Goal: Task Accomplishment & Management: Manage account settings

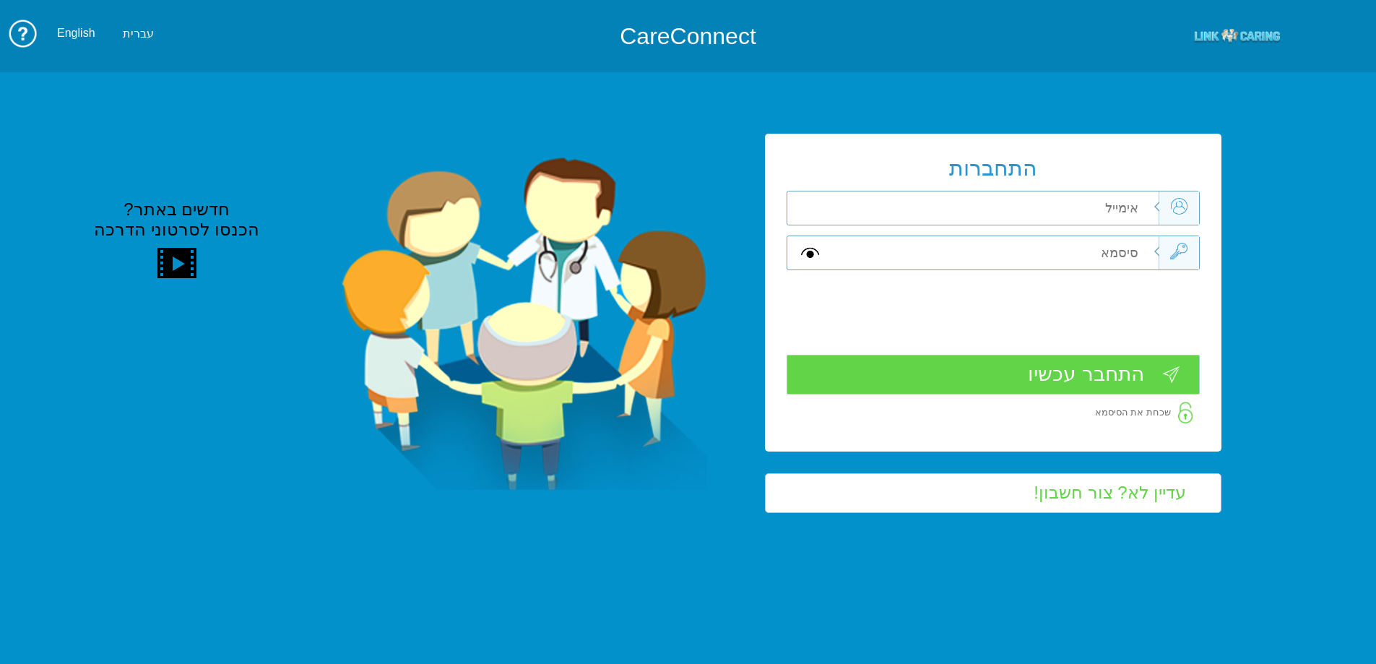
click at [1104, 215] on input "text" at bounding box center [995, 207] width 326 height 33
type input "י"
drag, startPoint x: 1083, startPoint y: 208, endPoint x: 1145, endPoint y: 212, distance: 62.9
click at [1145, 212] on input "hila.krasno@gmail.com" at bounding box center [995, 207] width 326 height 33
type input "hila.krasno@pbsh.health.gov.il"
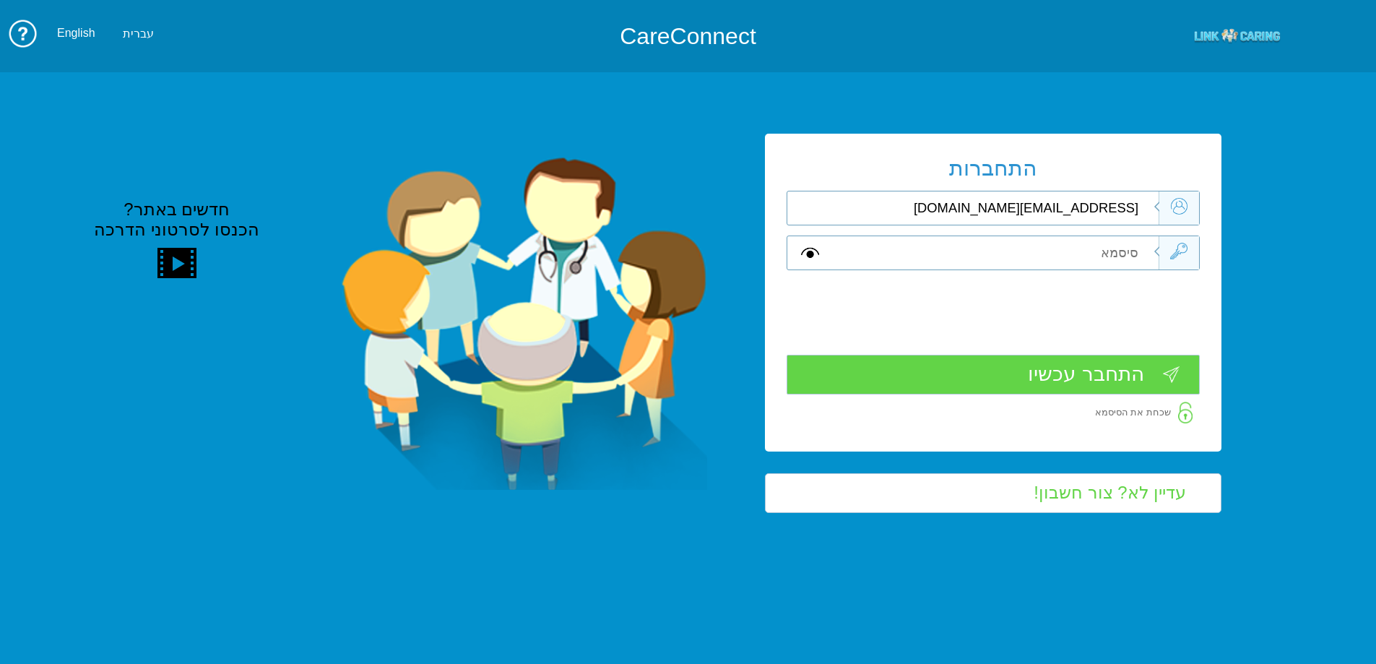
click at [1127, 261] on input "text" at bounding box center [995, 252] width 326 height 33
type input "A"
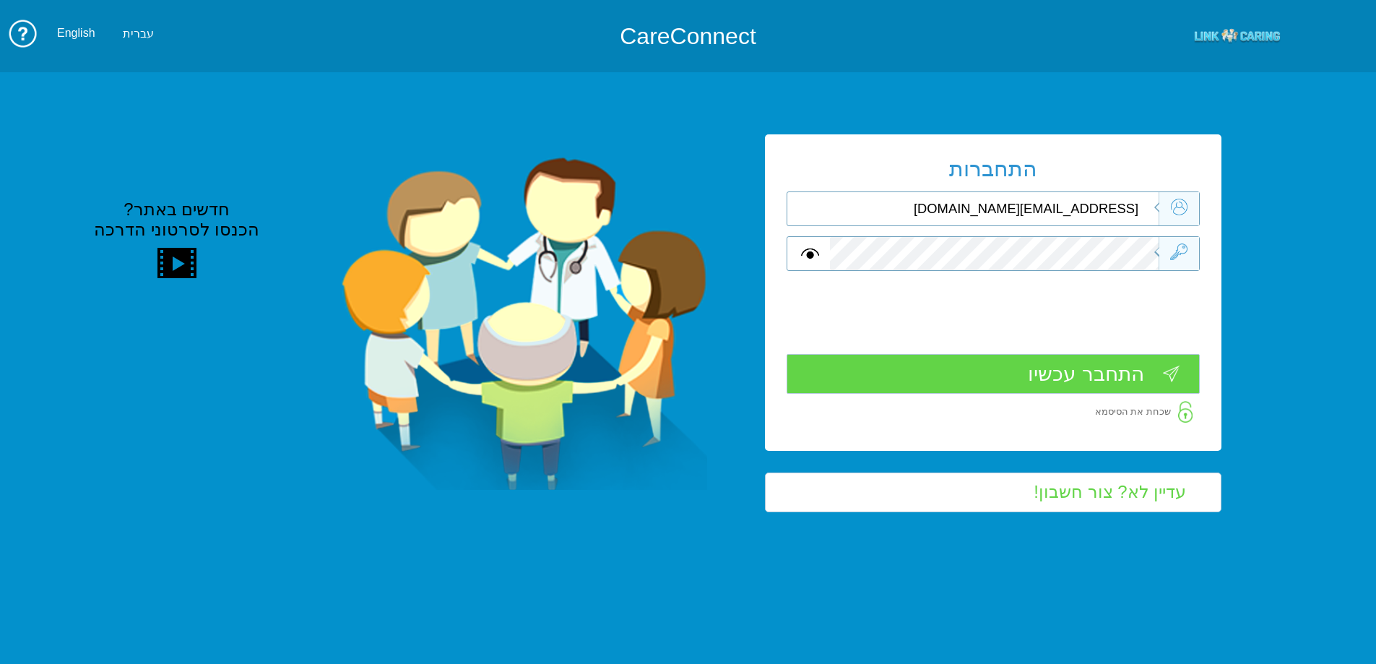
click at [1086, 384] on input "התחבר עכשיו" at bounding box center [993, 374] width 413 height 40
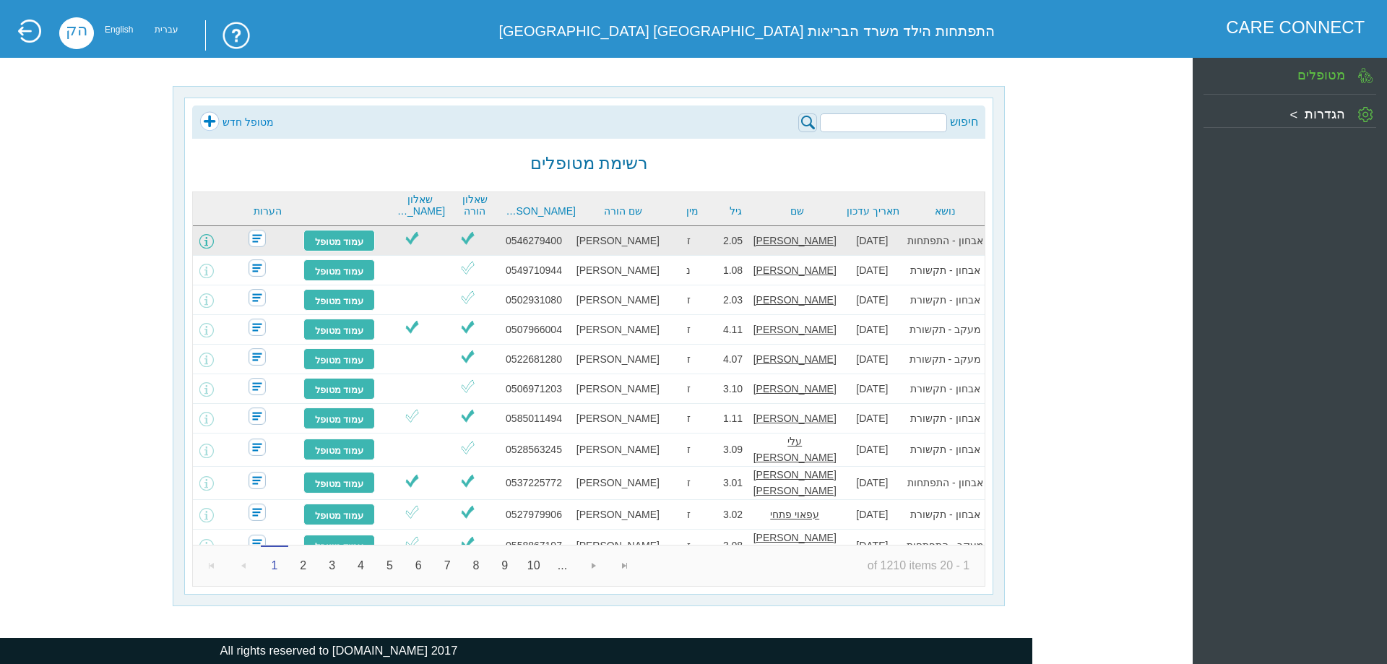
click at [214, 239] on span at bounding box center [206, 241] width 14 height 14
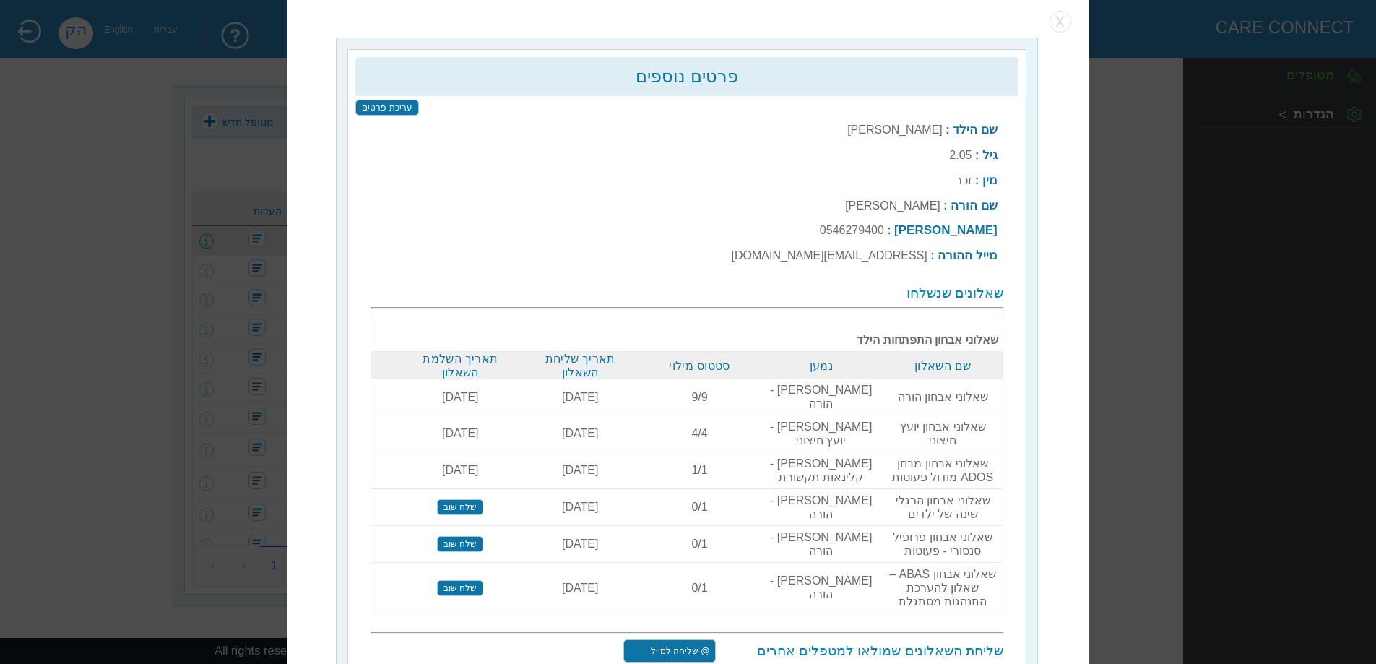
scroll to position [4, 0]
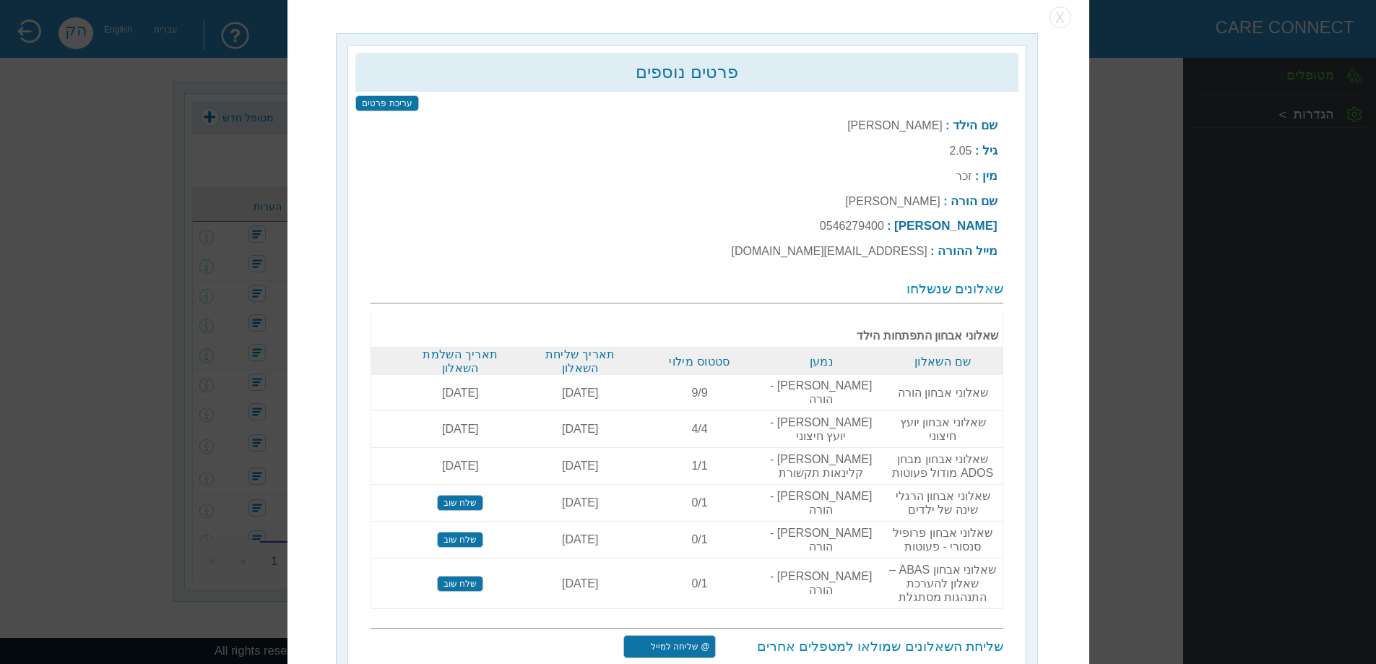
click at [483, 495] on input "שלח שוב" at bounding box center [460, 503] width 46 height 16
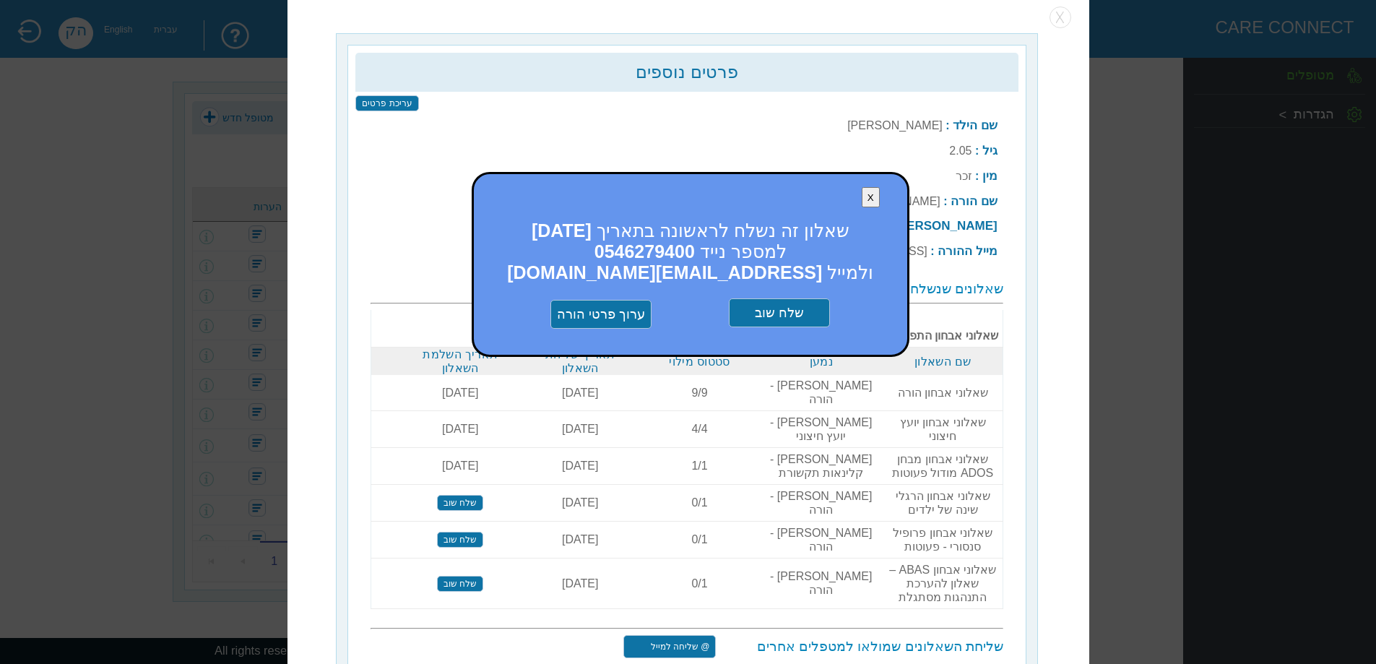
click at [776, 318] on input "שלח שוב" at bounding box center [779, 312] width 101 height 29
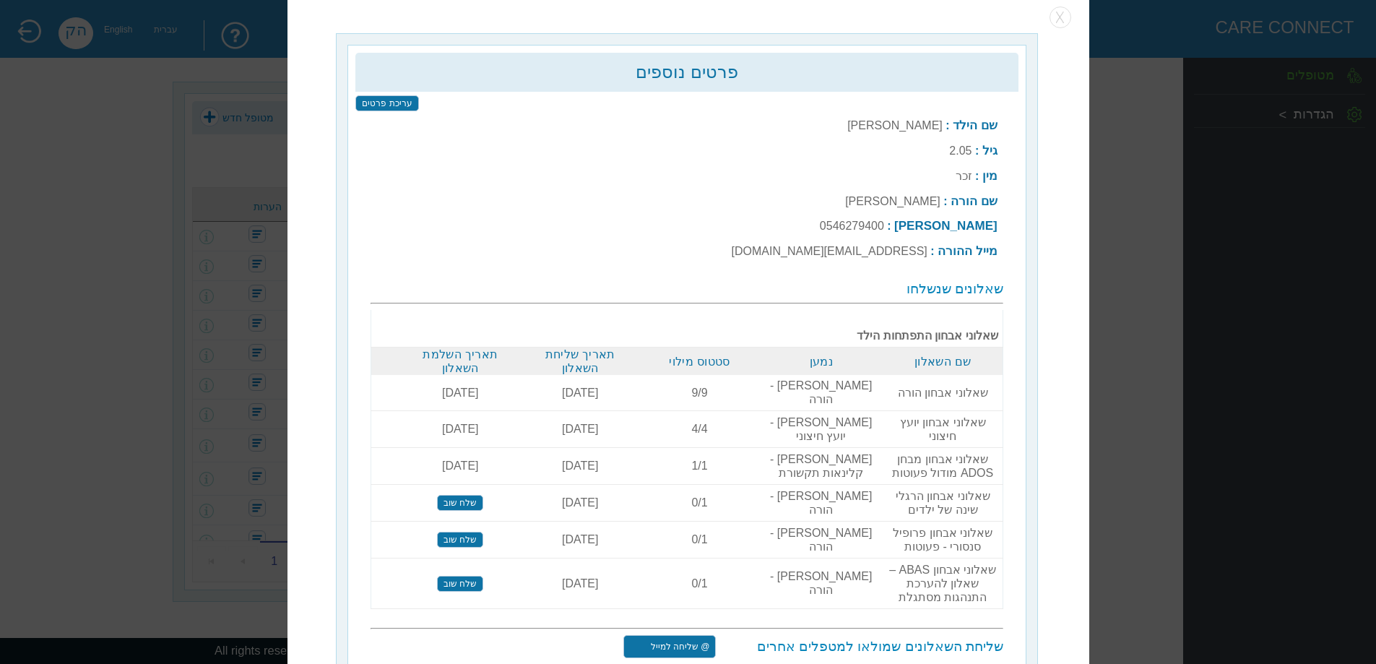
click at [480, 511] on input "שלח שוב" at bounding box center [460, 503] width 46 height 16
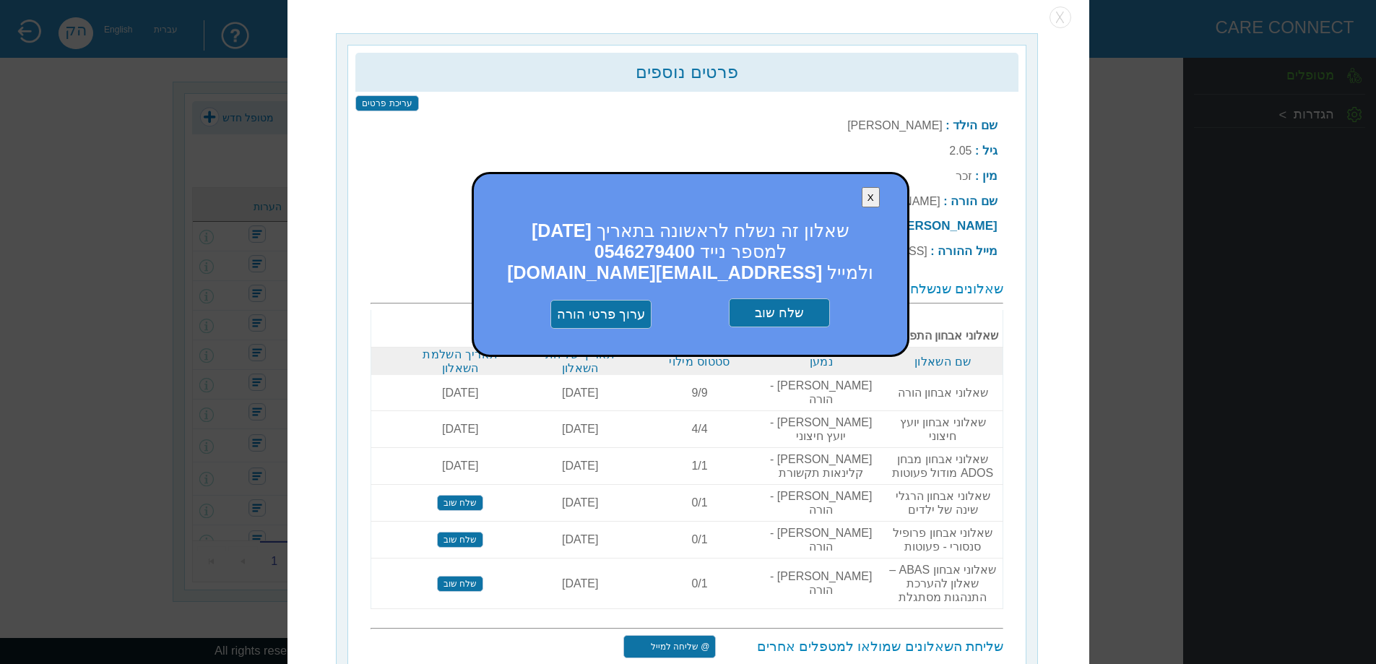
click at [779, 321] on input "שלח שוב" at bounding box center [779, 312] width 101 height 29
